Goal: Browse casually: Explore the website without a specific task or goal

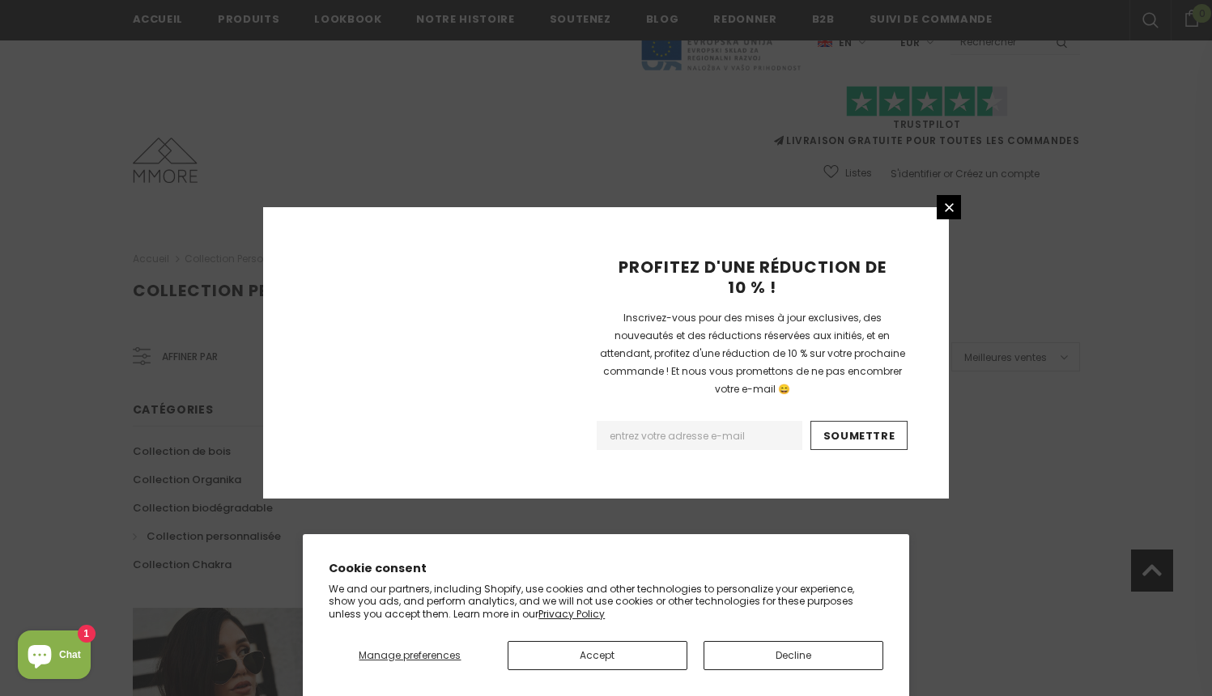
scroll to position [1002, 0]
